Goal: Navigation & Orientation: Find specific page/section

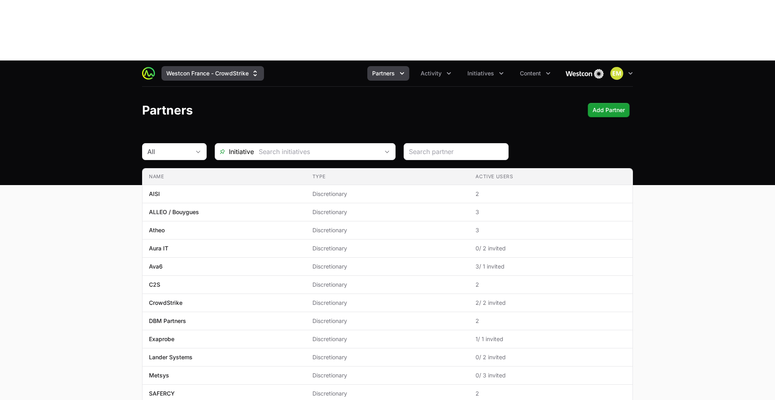
click at [212, 66] on button "Westcon France - CrowdStrike" at bounding box center [212, 73] width 103 height 15
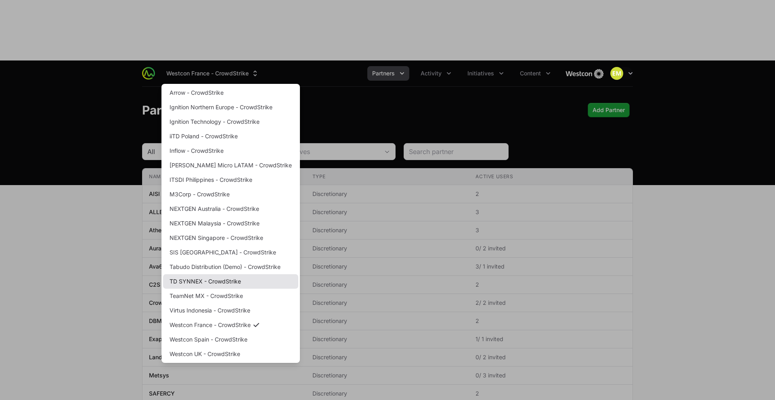
click at [210, 275] on link "TD SYNNEX - CrowdStrike" at bounding box center [230, 282] width 135 height 15
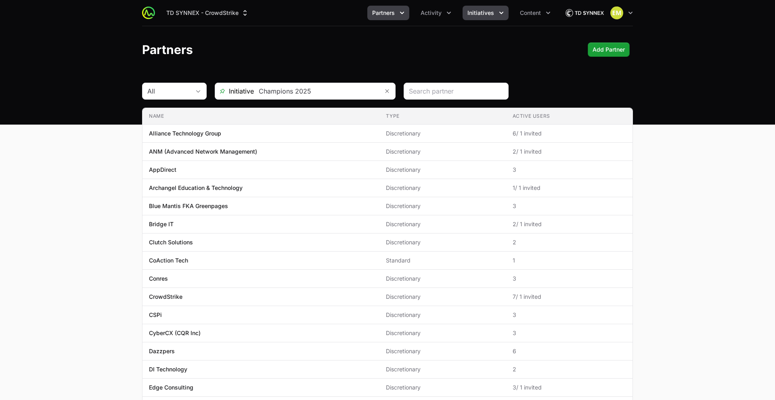
click at [467, 14] on button "Initiatives" at bounding box center [486, 13] width 46 height 15
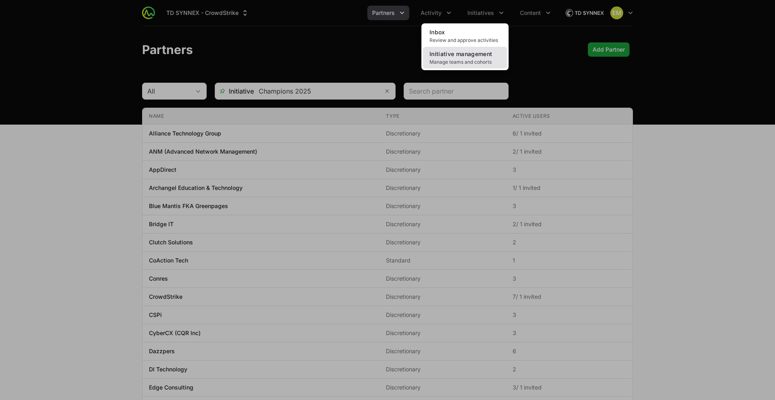
click at [475, 58] on link "Initiative management Manage teams and cohorts" at bounding box center [465, 58] width 84 height 22
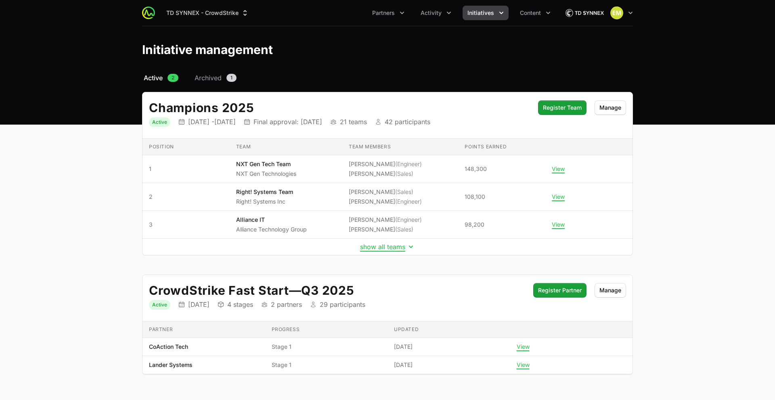
scroll to position [21, 0]
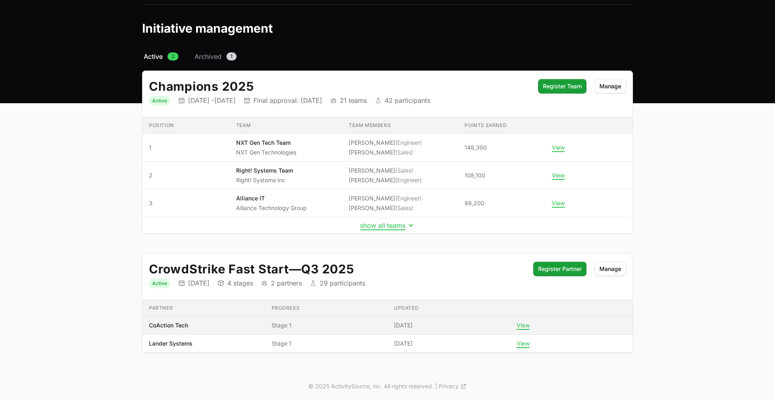
click at [188, 327] on p "CoAction Tech" at bounding box center [168, 326] width 39 height 8
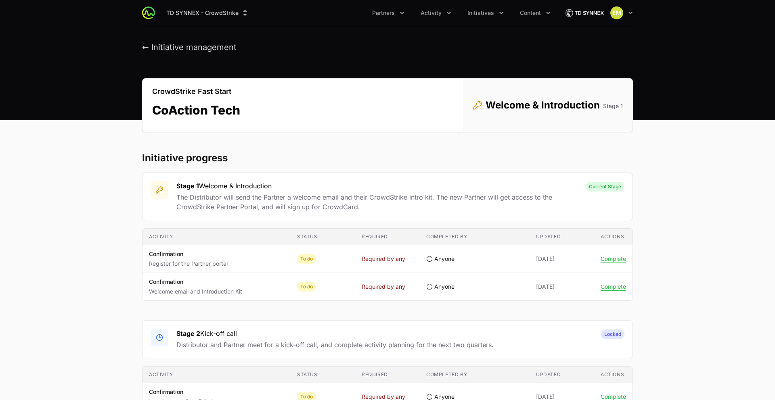
scroll to position [21, 0]
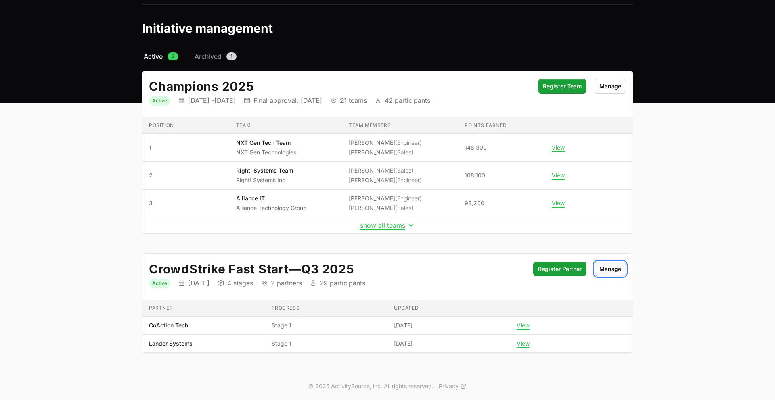
click at [601, 268] on span "Manage" at bounding box center [610, 269] width 22 height 10
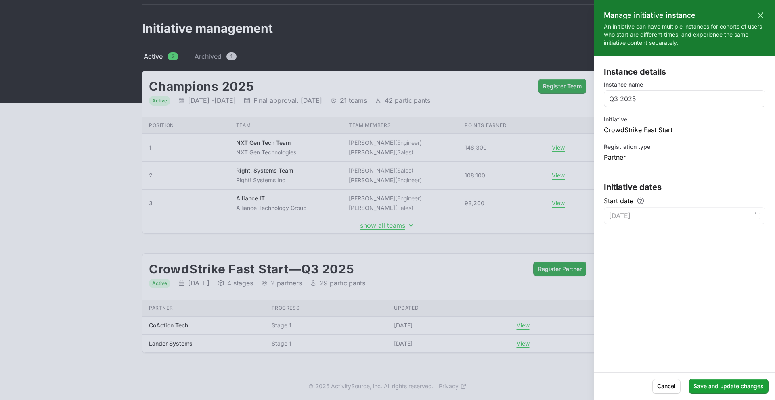
click at [457, 281] on div at bounding box center [387, 200] width 775 height 400
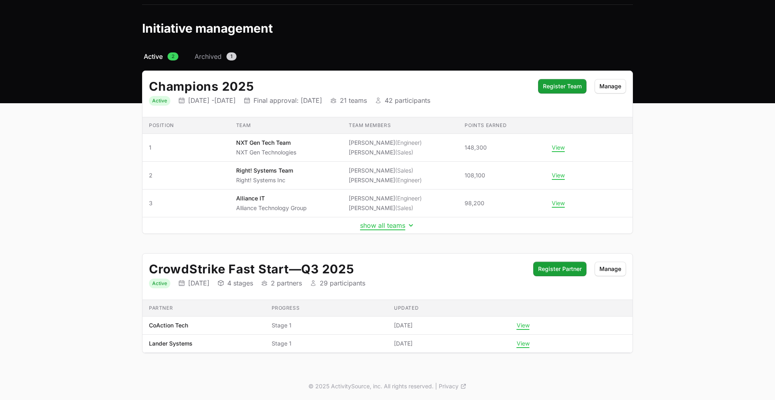
click at [323, 269] on h2 "CrowdStrike Fast Start — Q3 2025" at bounding box center [337, 269] width 376 height 15
drag, startPoint x: 383, startPoint y: 285, endPoint x: 347, endPoint y: 287, distance: 36.4
click at [347, 287] on dl "Status Active Initiative dates 30 Jun 2025 Initiative stages 4 stages Initiativ…" at bounding box center [337, 283] width 376 height 10
copy p "participants"
click at [438, 256] on div "CrowdStrike Fast Start — Q3 2025 Status Active Initiative dates 30 Jun 2025 Ini…" at bounding box center [387, 277] width 490 height 46
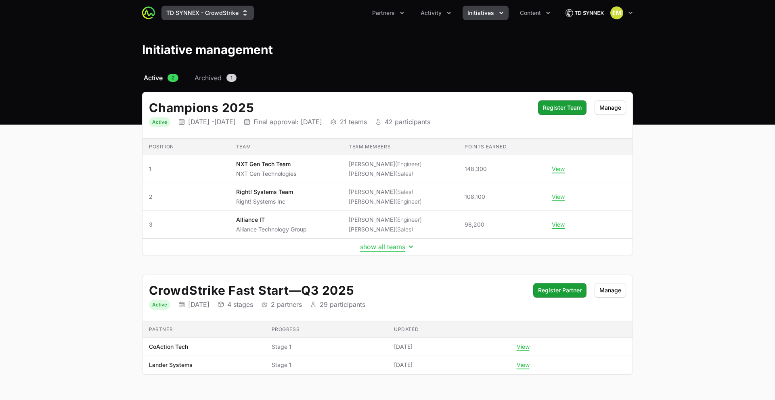
click at [200, 15] on button "TD SYNNEX - CrowdStrike" at bounding box center [207, 13] width 92 height 15
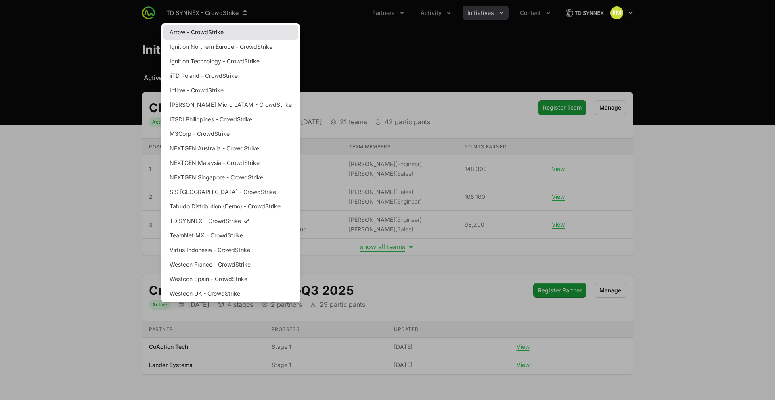
click at [190, 27] on link "Arrow - CrowdStrike" at bounding box center [230, 32] width 135 height 15
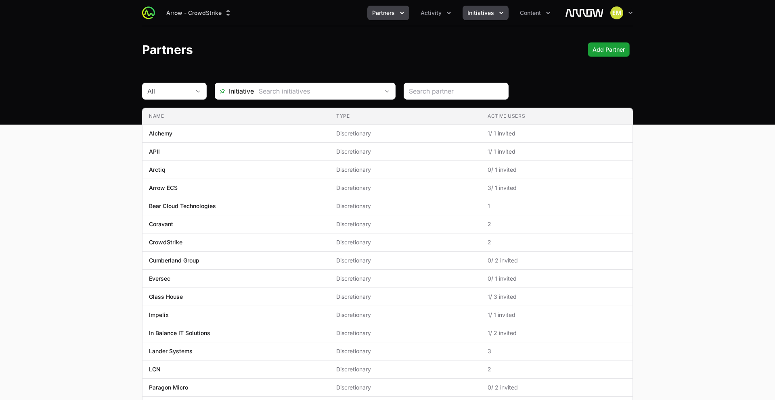
click at [500, 19] on button "Initiatives" at bounding box center [486, 13] width 46 height 15
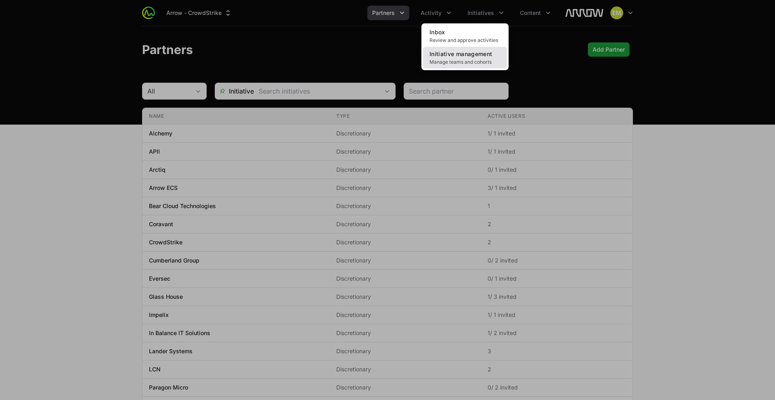
click at [473, 57] on span "Initiative management" at bounding box center [461, 53] width 63 height 7
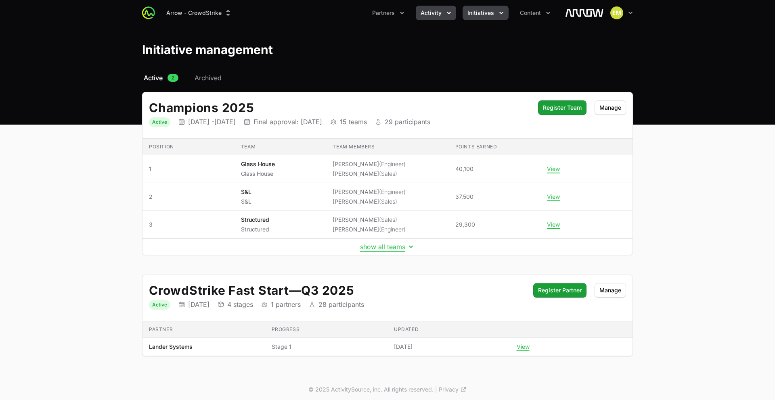
click at [438, 13] on span "Activity" at bounding box center [431, 13] width 21 height 8
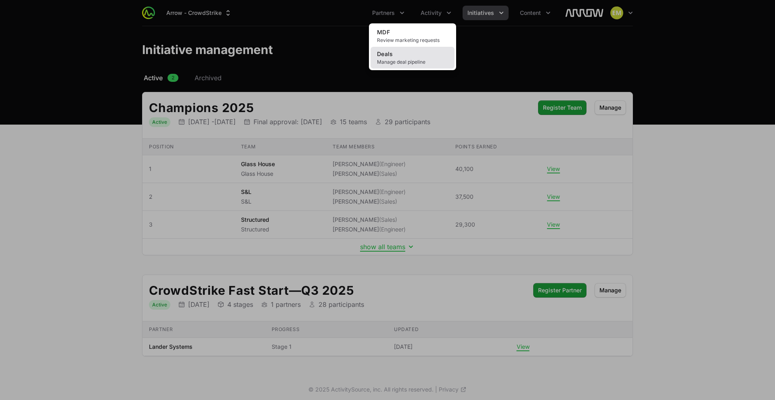
click at [427, 50] on link "Deals Manage deal pipeline" at bounding box center [413, 58] width 84 height 22
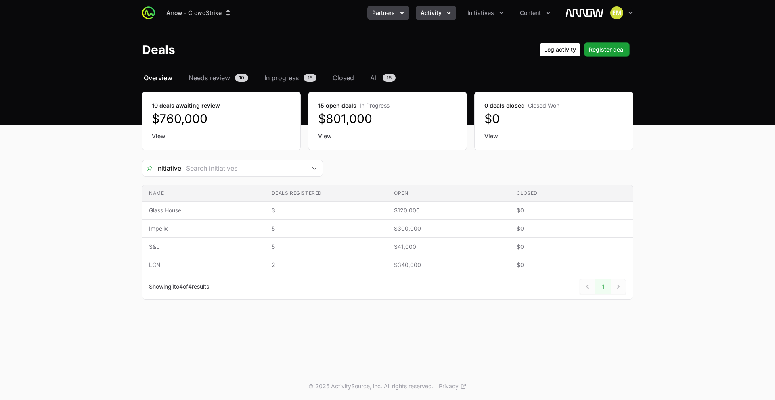
click at [391, 12] on span "Partners" at bounding box center [383, 13] width 23 height 8
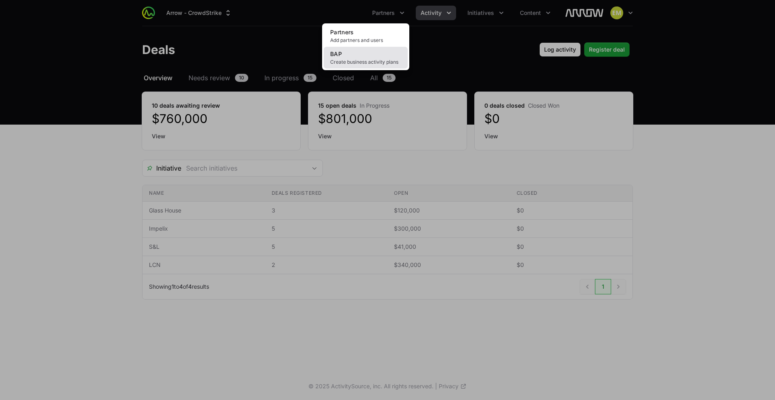
click at [378, 59] on span "Create business activity plans" at bounding box center [365, 62] width 71 height 6
